Goal: Find specific page/section: Find specific page/section

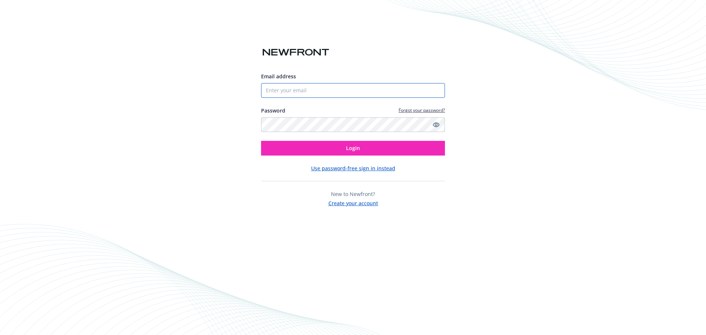
click at [299, 89] on input "Email address" at bounding box center [353, 90] width 184 height 15
type input "[EMAIL_ADDRESS][DOMAIN_NAME]"
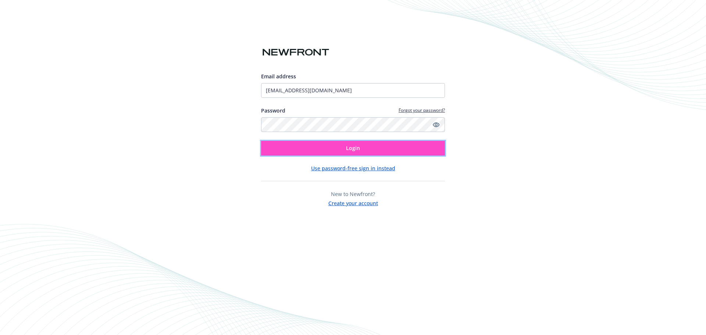
click at [360, 146] on button "Login" at bounding box center [353, 148] width 184 height 15
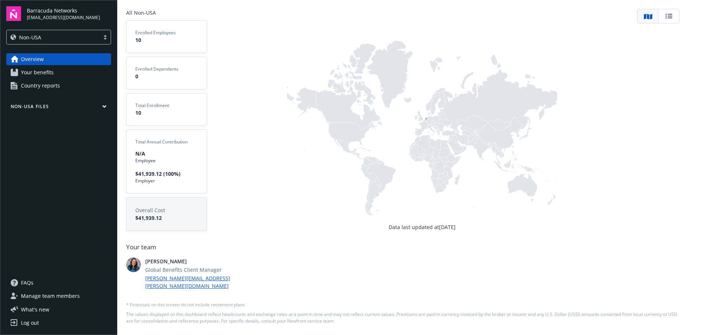
click at [104, 107] on icon "button" at bounding box center [104, 106] width 4 height 3
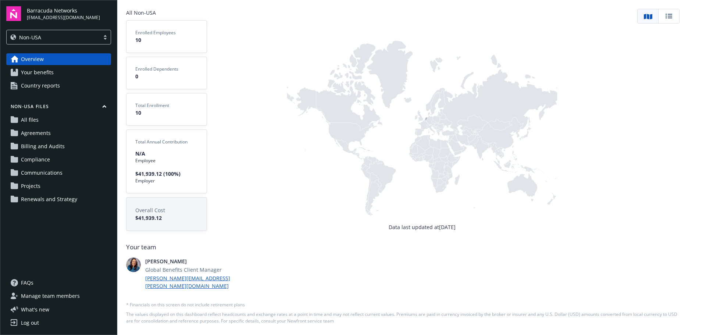
click at [32, 119] on span "All files" at bounding box center [30, 120] width 18 height 12
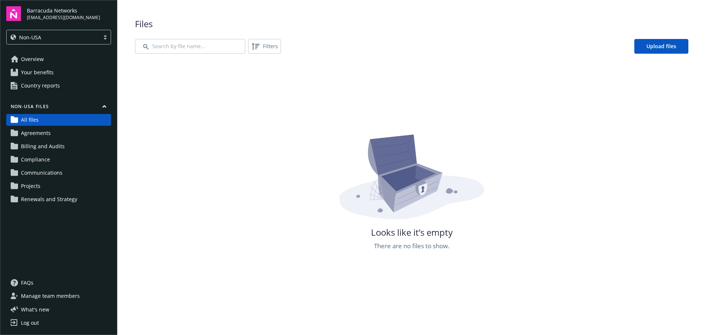
click at [48, 134] on span "Agreements" at bounding box center [36, 133] width 30 height 12
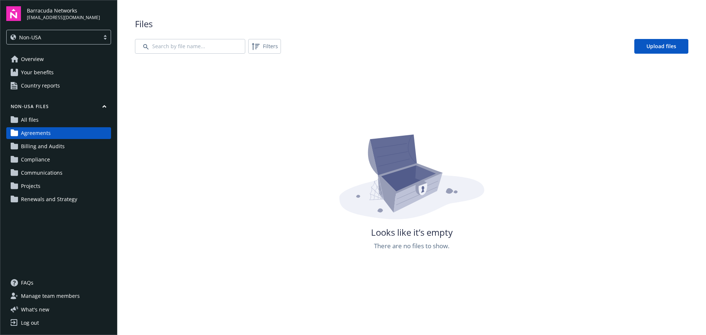
click at [48, 68] on span "Your benefits" at bounding box center [37, 73] width 33 height 12
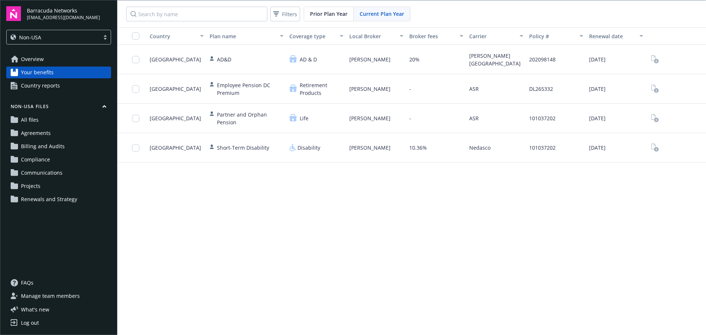
click at [40, 61] on span "Overview" at bounding box center [32, 59] width 23 height 12
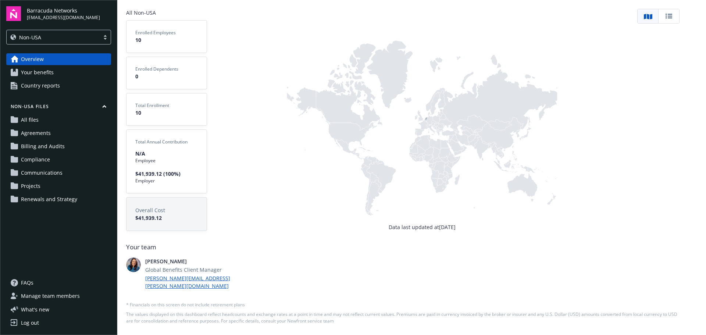
click at [40, 75] on span "Your benefits" at bounding box center [37, 73] width 33 height 12
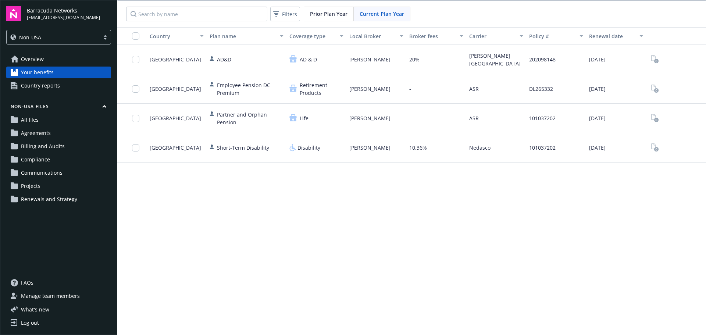
click at [210, 204] on div "Country Plan name Coverage type Local Broker Broker fees Carrier Policy # Renew…" at bounding box center [411, 181] width 588 height 308
click at [62, 134] on link "Agreements" at bounding box center [58, 133] width 105 height 12
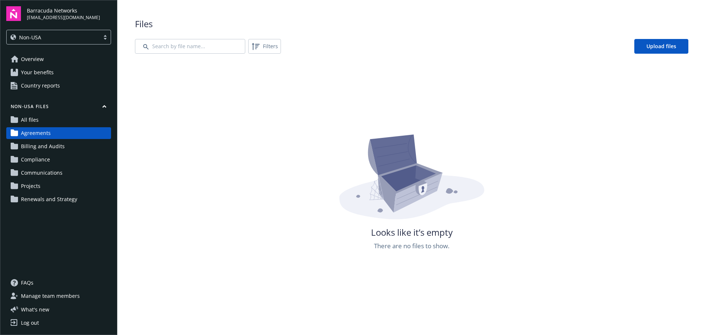
click at [51, 150] on span "Billing and Audits" at bounding box center [43, 146] width 44 height 12
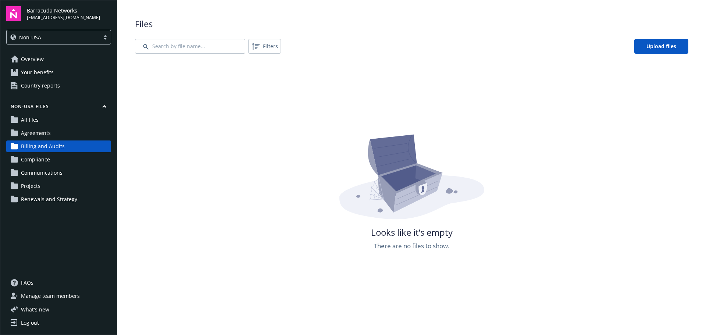
click at [48, 160] on span "Compliance" at bounding box center [35, 160] width 29 height 12
click at [48, 172] on span "Communications" at bounding box center [42, 173] width 42 height 12
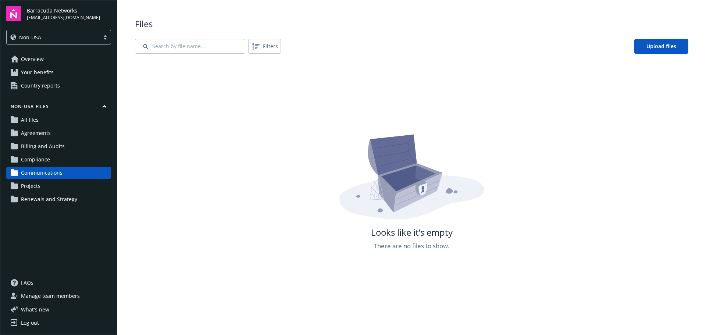
click at [34, 187] on span "Projects" at bounding box center [30, 186] width 19 height 12
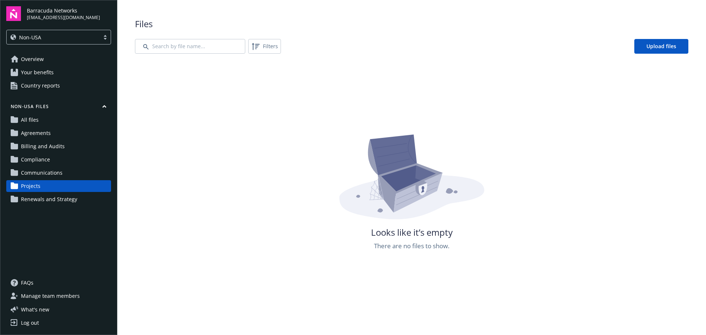
click at [39, 200] on span "Renewals and Strategy" at bounding box center [49, 199] width 56 height 12
